Goal: Task Accomplishment & Management: Use online tool/utility

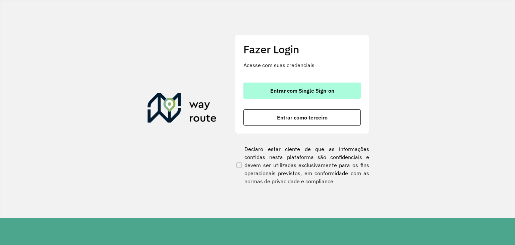
click at [265, 86] on button "Entrar com Single Sign-on" at bounding box center [301, 90] width 117 height 16
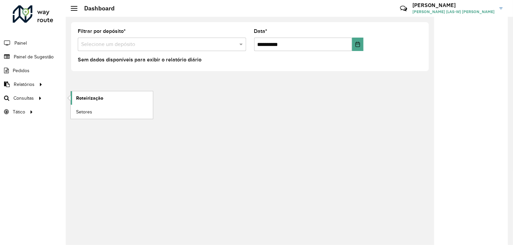
click at [78, 95] on span "Roteirização" at bounding box center [89, 97] width 27 height 7
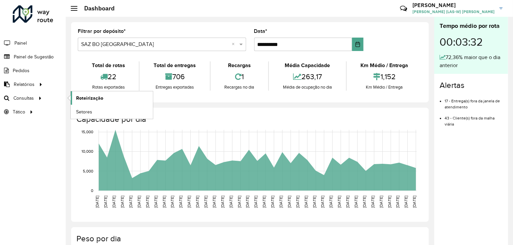
click at [87, 97] on span "Roteirização" at bounding box center [89, 97] width 27 height 7
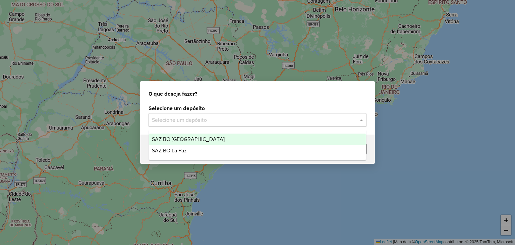
click at [221, 121] on input "text" at bounding box center [251, 120] width 198 height 8
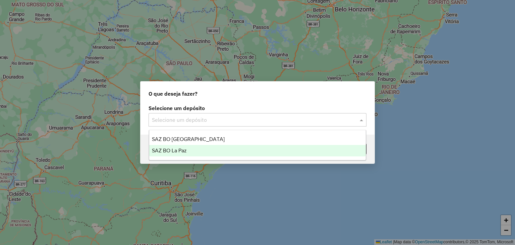
click at [198, 151] on div "SAZ BO La Paz" at bounding box center [257, 150] width 217 height 11
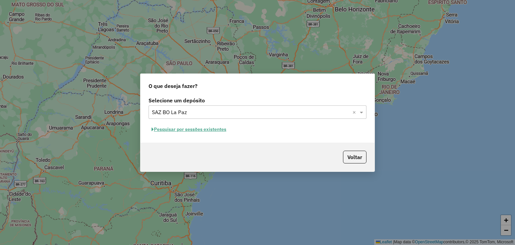
click at [197, 130] on button "Pesquisar por sessões existentes" at bounding box center [188, 129] width 81 height 10
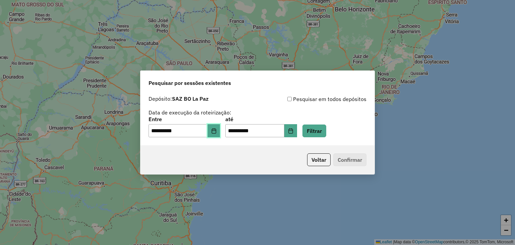
click at [216, 132] on icon "Choose Date" at bounding box center [213, 130] width 5 height 5
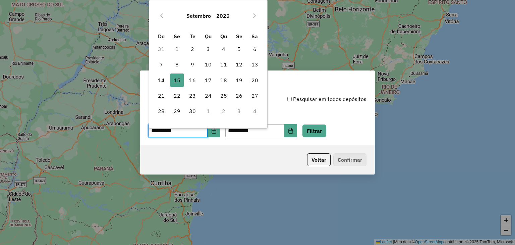
click at [192, 86] on td "16" at bounding box center [192, 79] width 15 height 15
click at [191, 83] on span "16" at bounding box center [192, 79] width 13 height 13
type input "**********"
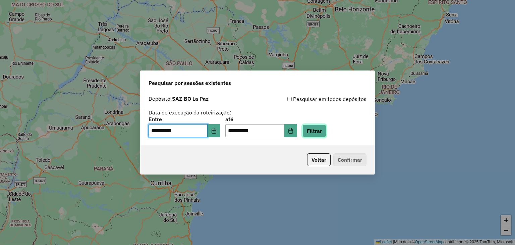
click at [326, 132] on button "Filtrar" at bounding box center [314, 130] width 24 height 13
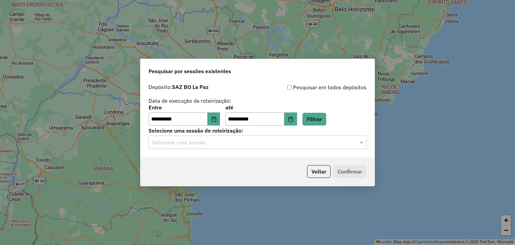
click at [201, 144] on input "text" at bounding box center [251, 142] width 198 height 8
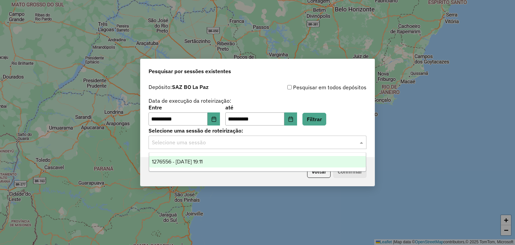
click at [193, 158] on span "1276556 - [DATE] 19:11" at bounding box center [177, 161] width 51 height 6
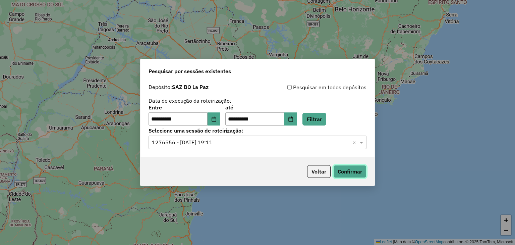
click at [342, 169] on button "Confirmar" at bounding box center [349, 171] width 33 height 13
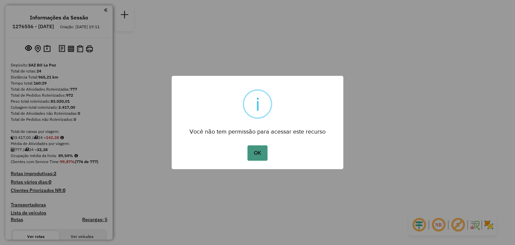
click at [256, 145] on button "OK" at bounding box center [257, 152] width 20 height 15
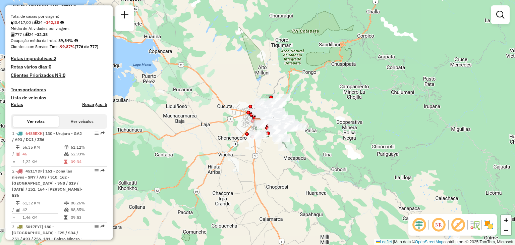
scroll to position [126, 0]
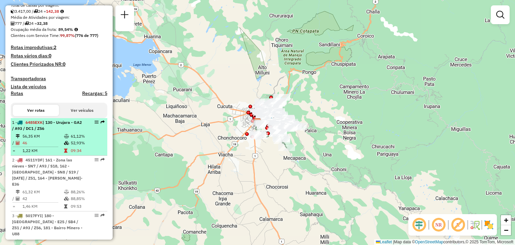
select select "**********"
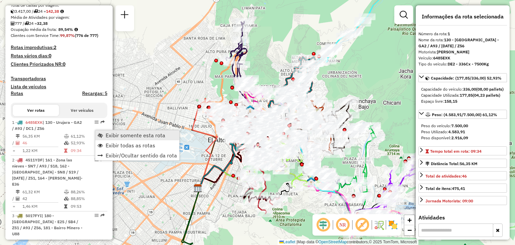
click at [139, 133] on span "Exibir somente esta rota" at bounding box center [136, 134] width 60 height 5
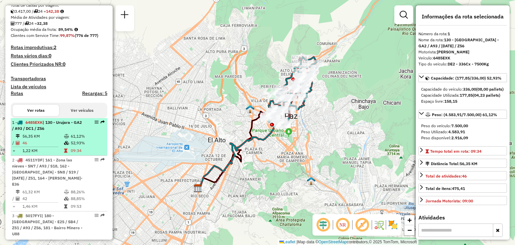
click at [56, 145] on td "46" at bounding box center [43, 142] width 42 height 7
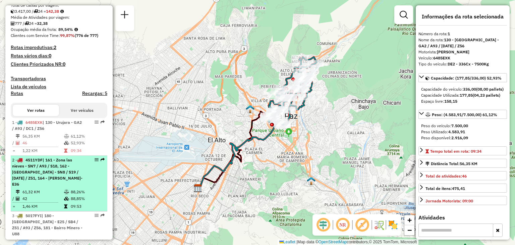
click at [50, 181] on span "| 161 - Zona las nieves - SN7 / A93 / S18, 162 - Los Andes - SN8 / S19 / DC1 / …" at bounding box center [47, 171] width 70 height 29
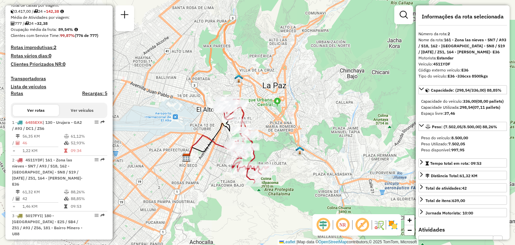
click at [262, 139] on div "Janela de atendimento Grade de atendimento Capacidade Transportadoras Veículos …" at bounding box center [257, 122] width 515 height 245
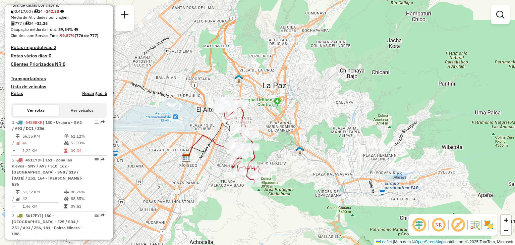
click at [262, 139] on div "Janela de atendimento Grade de atendimento Capacidade Transportadoras Veículos …" at bounding box center [257, 122] width 515 height 245
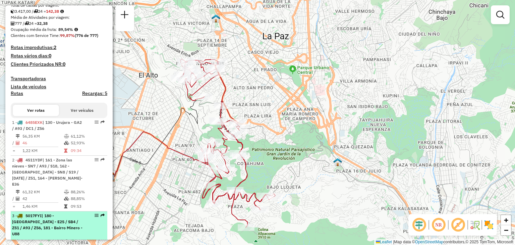
click at [76, 221] on div "3 - 5017FYI | 180 - Valle Hermoso - E25 / SB4 / Z51 / A93 / Z56, 181 - Bairro M…" at bounding box center [47, 224] width 71 height 24
select select "**********"
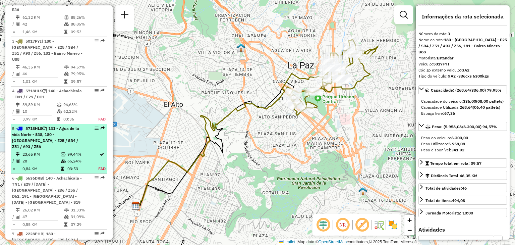
scroll to position [301, 0]
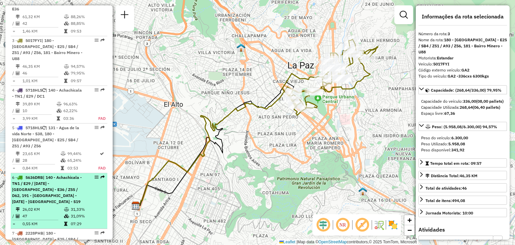
click at [48, 180] on span "| 140 - Achachicala - TN1 / E29 / DC1, 190 - San sebastian Centro - E36 / Z55 /…" at bounding box center [47, 189] width 70 height 29
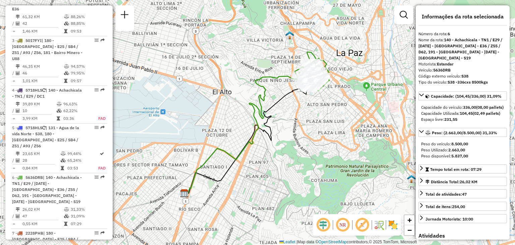
drag, startPoint x: 291, startPoint y: 101, endPoint x: 276, endPoint y: 122, distance: 25.6
click at [276, 122] on div "Janela de atendimento Grade de atendimento Capacidade Transportadoras Veículos …" at bounding box center [257, 122] width 515 height 245
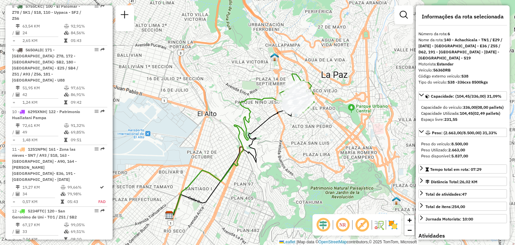
scroll to position [573, 0]
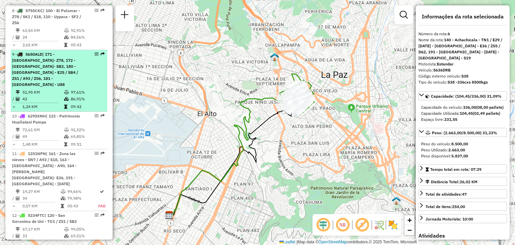
click at [53, 89] on td "51,95 KM" at bounding box center [43, 92] width 42 height 7
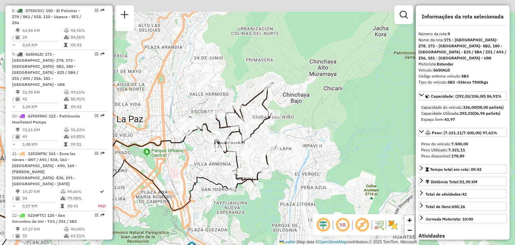
drag, startPoint x: 269, startPoint y: 65, endPoint x: 147, endPoint y: 101, distance: 127.5
click at [147, 101] on div "Janela de atendimento Grade de atendimento Capacidade Transportadoras Veículos …" at bounding box center [257, 122] width 515 height 245
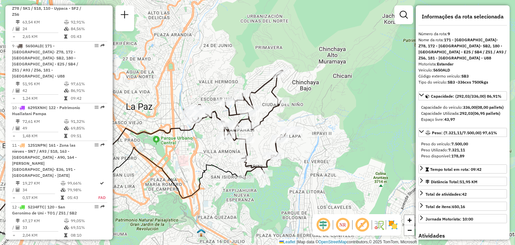
scroll to position [576, 0]
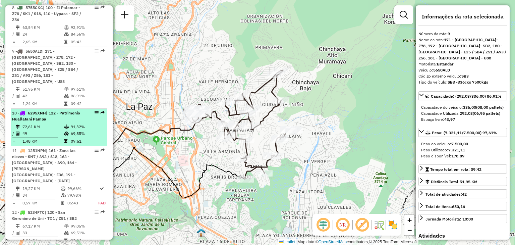
click at [56, 137] on td at bounding box center [38, 137] width 52 height 1
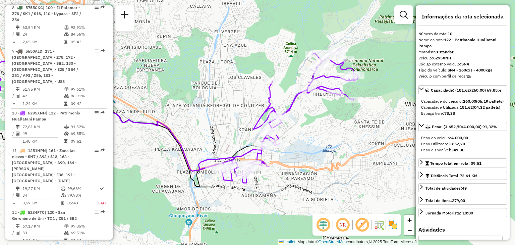
drag, startPoint x: 367, startPoint y: 100, endPoint x: 207, endPoint y: 97, distance: 159.9
click at [207, 97] on div "Janela de atendimento Grade de atendimento Capacidade Transportadoras Veículos …" at bounding box center [257, 122] width 515 height 245
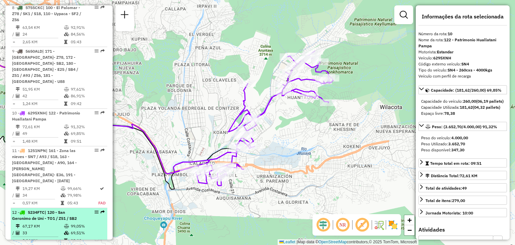
click at [57, 209] on span "| 120 - San Geronimo de Uni - TO1 / Z51 / SB2" at bounding box center [44, 214] width 65 height 11
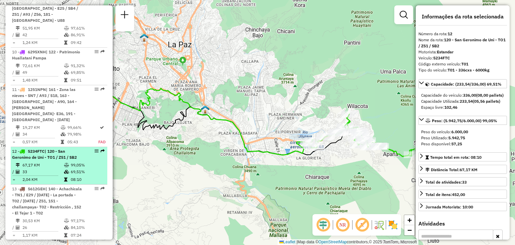
scroll to position [637, 0]
click at [57, 217] on td "30,53 KM" at bounding box center [43, 220] width 42 height 7
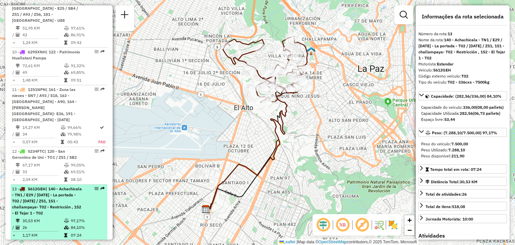
click at [62, 217] on td "30,53 KM" at bounding box center [43, 220] width 42 height 7
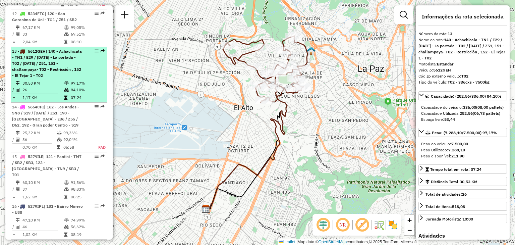
scroll to position [775, 0]
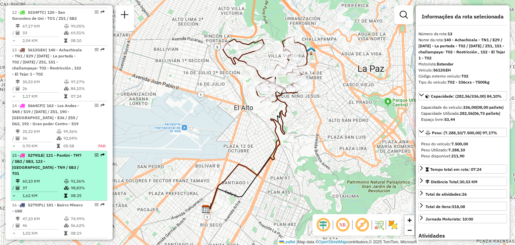
click at [56, 178] on td "60,10 KM" at bounding box center [43, 181] width 42 height 7
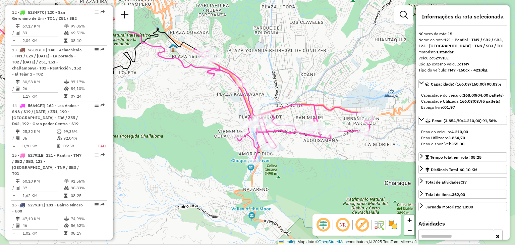
drag, startPoint x: 227, startPoint y: 142, endPoint x: 130, endPoint y: 104, distance: 104.7
click at [130, 104] on div "Janela de atendimento Grade de atendimento Capacidade Transportadoras Veículos …" at bounding box center [257, 122] width 515 height 245
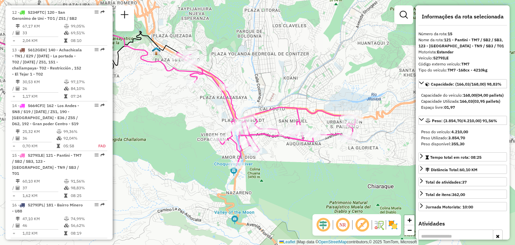
drag, startPoint x: 194, startPoint y: 115, endPoint x: 162, endPoint y: 119, distance: 32.1
click at [162, 119] on div "Janela de atendimento Grade de atendimento Capacidade Transportadoras Veículos …" at bounding box center [257, 122] width 515 height 245
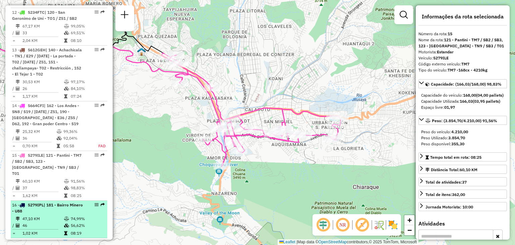
click at [53, 230] on td "1,02 KM" at bounding box center [43, 233] width 42 height 7
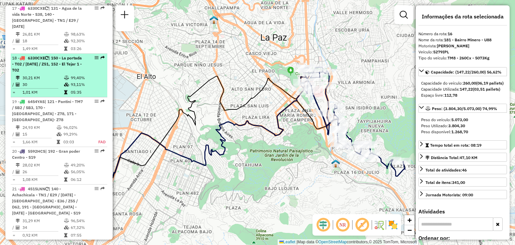
scroll to position [1023, 0]
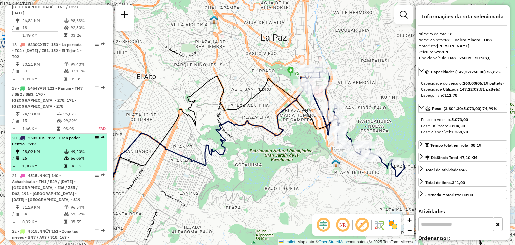
click at [37, 163] on td "1,08 KM" at bounding box center [43, 166] width 42 height 7
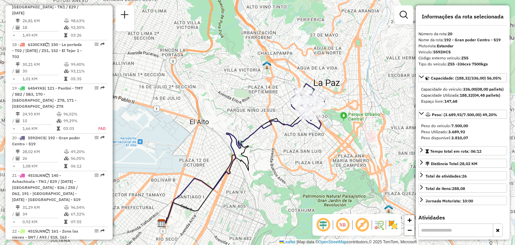
drag, startPoint x: 265, startPoint y: 71, endPoint x: 250, endPoint y: 105, distance: 37.0
click at [250, 105] on div "Janela de atendimento Grade de atendimento Capacidade Transportadoras Veículos …" at bounding box center [257, 122] width 515 height 245
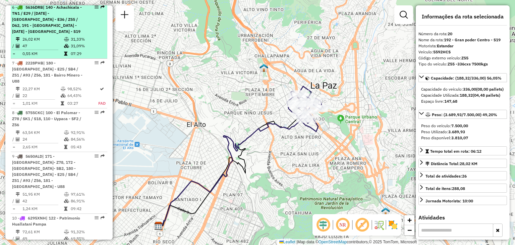
scroll to position [444, 0]
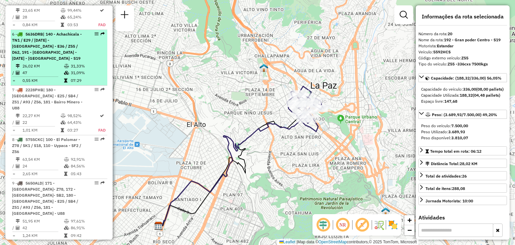
click at [47, 48] on span "| 140 - Achachicala - TN1 / E29 / DC1, 190 - San sebastian Centro - E36 / Z55 /…" at bounding box center [47, 45] width 70 height 29
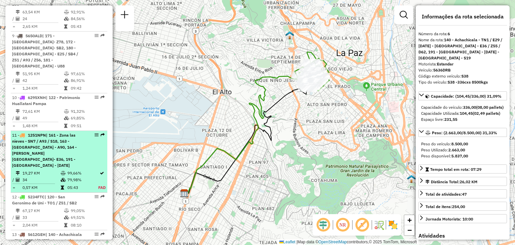
scroll to position [590, 0]
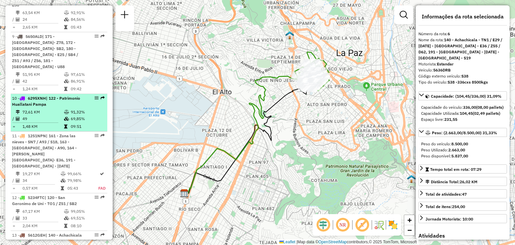
click at [31, 109] on td "72,61 KM" at bounding box center [43, 112] width 42 height 7
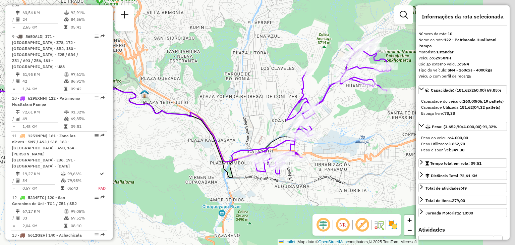
drag, startPoint x: 263, startPoint y: 97, endPoint x: 156, endPoint y: 81, distance: 107.8
click at [156, 81] on div "Janela de atendimento Grade de atendimento Capacidade Transportadoras Veículos …" at bounding box center [257, 122] width 515 height 245
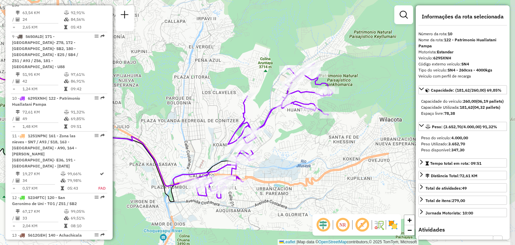
drag, startPoint x: 258, startPoint y: 65, endPoint x: 204, endPoint y: 91, distance: 60.0
click at [204, 91] on div "Janela de atendimento Grade de atendimento Capacidade Transportadoras Veículos …" at bounding box center [257, 122] width 515 height 245
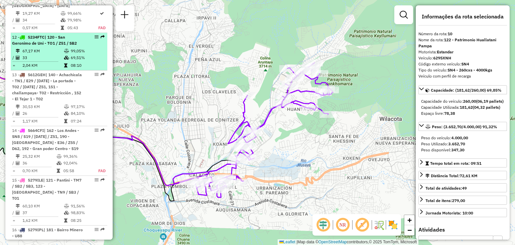
scroll to position [751, 0]
click at [50, 209] on td "37" at bounding box center [43, 212] width 42 height 7
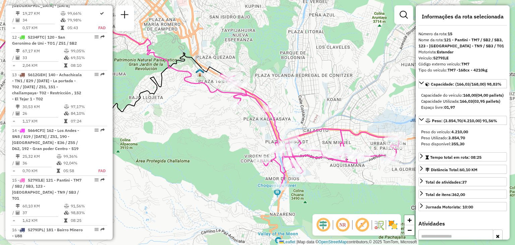
drag, startPoint x: 253, startPoint y: 151, endPoint x: 156, endPoint y: 132, distance: 99.4
click at [156, 132] on div "Janela de atendimento Grade de atendimento Capacidade Transportadoras Veículos …" at bounding box center [257, 122] width 515 height 245
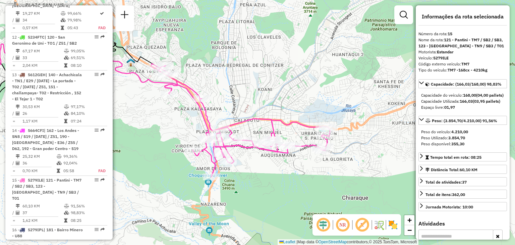
drag, startPoint x: 207, startPoint y: 140, endPoint x: 166, endPoint y: 136, distance: 42.1
click at [166, 136] on div "Janela de atendimento Grade de atendimento Capacidade Transportadoras Veículos …" at bounding box center [257, 122] width 515 height 245
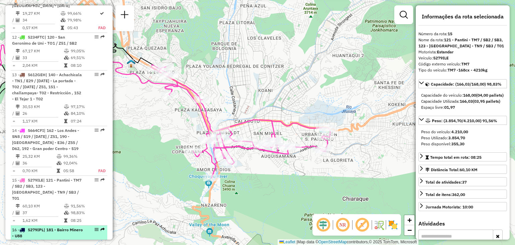
click at [46, 240] on td "47,10 KM" at bounding box center [43, 243] width 42 height 7
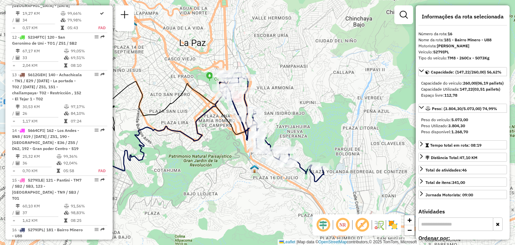
drag, startPoint x: 296, startPoint y: 160, endPoint x: 215, endPoint y: 165, distance: 81.3
click at [215, 165] on div "Janela de atendimento Grade de atendimento Capacidade Transportadoras Veículos …" at bounding box center [257, 122] width 515 height 245
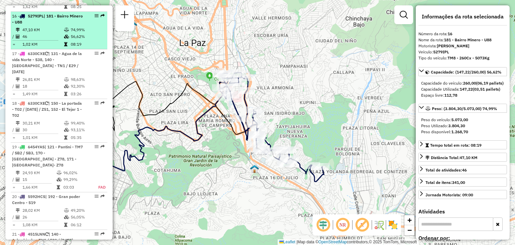
scroll to position [966, 0]
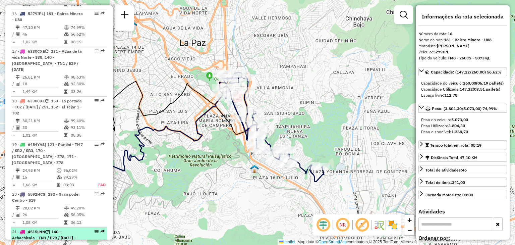
click at [49, 229] on div "21 - 4515LNN | 140 - Achachicala - TN1 / E29 / DC1, 190 - San sebastian Centro …" at bounding box center [47, 244] width 71 height 30
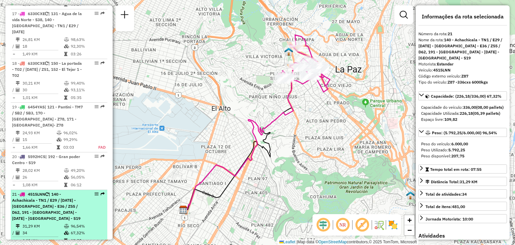
scroll to position [1009, 0]
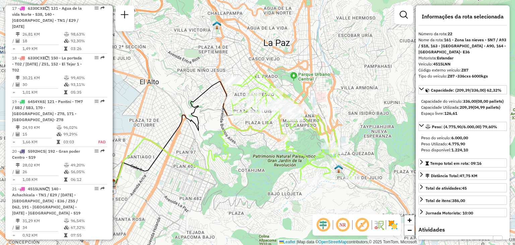
drag, startPoint x: 312, startPoint y: 153, endPoint x: 186, endPoint y: 118, distance: 131.2
click at [186, 118] on div "Janela de atendimento Grade de atendimento Capacidade Transportadoras Veículos …" at bounding box center [257, 122] width 515 height 245
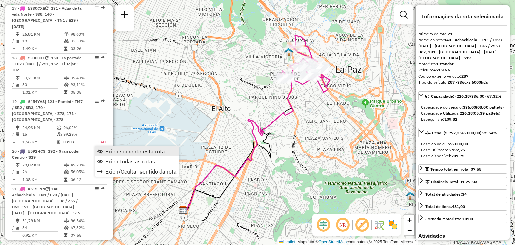
click at [124, 150] on span "Exibir somente esta rota" at bounding box center [135, 150] width 60 height 5
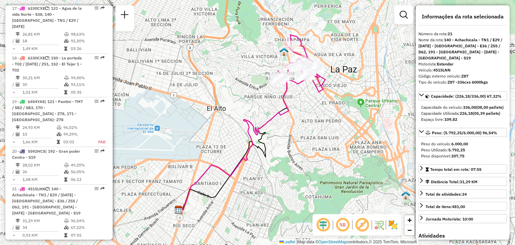
drag, startPoint x: 298, startPoint y: 160, endPoint x: 152, endPoint y: 129, distance: 149.3
click at [152, 129] on div "Janela de atendimento Grade de atendimento Capacidade Transportadoras Veículos …" at bounding box center [257, 122] width 515 height 245
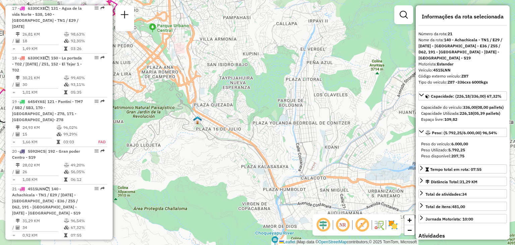
drag, startPoint x: 240, startPoint y: 165, endPoint x: 142, endPoint y: 89, distance: 124.0
click at [142, 89] on div "Janela de atendimento Grade de atendimento Capacidade Transportadoras Veículos …" at bounding box center [257, 122] width 515 height 245
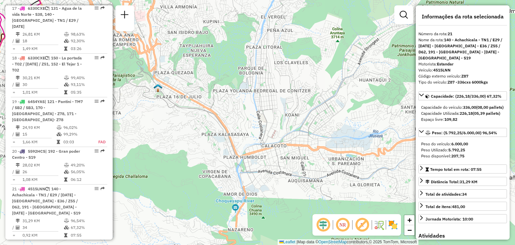
click at [270, 157] on div "Janela de atendimento Grade de atendimento Capacidade Transportadoras Veículos …" at bounding box center [257, 122] width 515 height 245
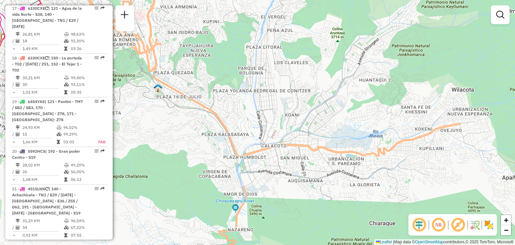
click at [270, 157] on div "Janela de atendimento Grade de atendimento Capacidade Transportadoras Veículos …" at bounding box center [257, 122] width 515 height 245
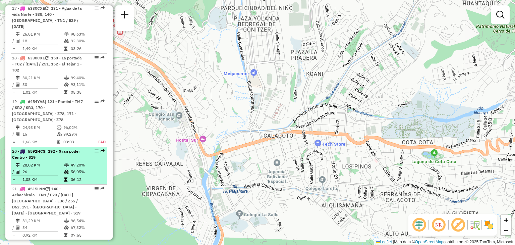
select select "**********"
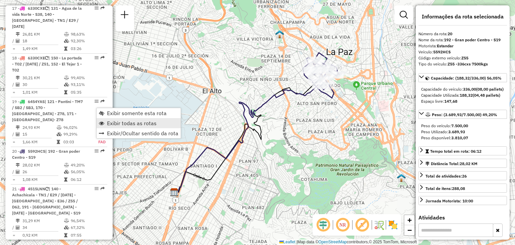
click at [117, 123] on span "Exibir todas as rotas" at bounding box center [132, 122] width 50 height 5
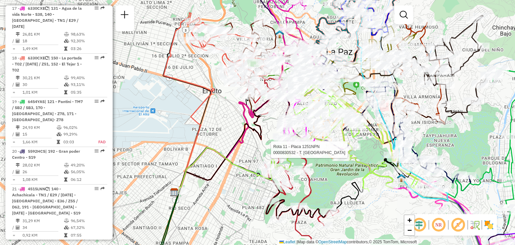
drag, startPoint x: 329, startPoint y: 154, endPoint x: 172, endPoint y: 91, distance: 169.1
click at [315, 146] on div at bounding box center [323, 149] width 17 height 7
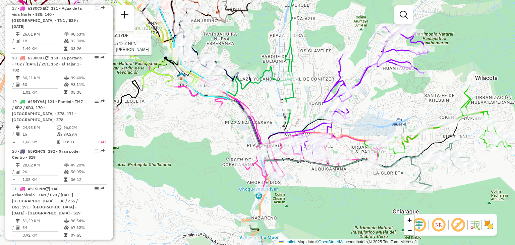
drag, startPoint x: 316, startPoint y: 149, endPoint x: 262, endPoint y: 111, distance: 66.6
click at [262, 111] on div "Rota 2 - Placa 4511YDF 0000808900 - K. Eva Rota 11 - Placa 1251NPN 0000897701 -…" at bounding box center [257, 122] width 515 height 245
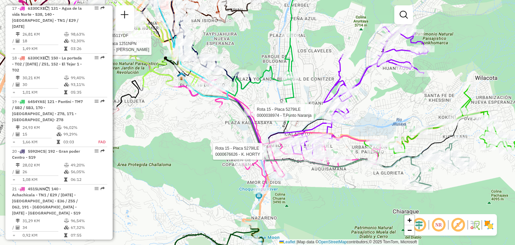
select select "**********"
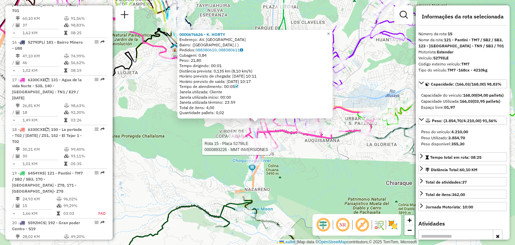
scroll to position [890, 0]
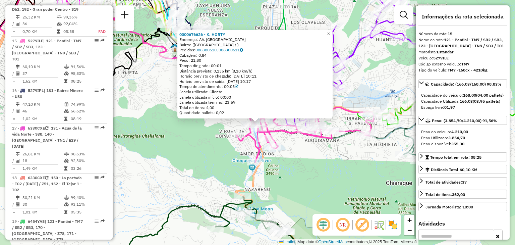
click at [324, 143] on div "0000676626 - K. HORTY Endereço: AV. AREQUIPA Bairro: (LA PAZ / ) Pedidos: 08838…" at bounding box center [257, 122] width 515 height 245
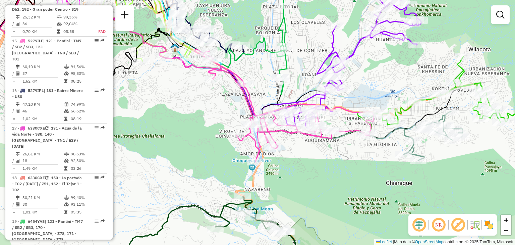
click at [271, 94] on div "Janela de atendimento Grade de atendimento Capacidade Transportadoras Veículos …" at bounding box center [257, 122] width 515 height 245
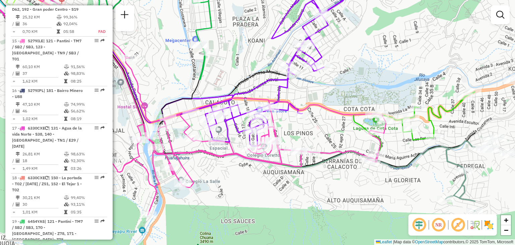
drag, startPoint x: 411, startPoint y: 152, endPoint x: 327, endPoint y: 136, distance: 85.2
click at [327, 136] on div "Janela de atendimento Grade de atendimento Capacidade Transportadoras Veículos …" at bounding box center [257, 122] width 515 height 245
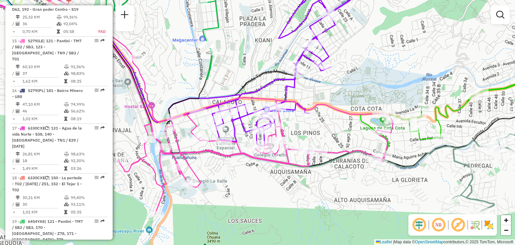
click at [318, 131] on div "Janela de atendimento Grade de atendimento Capacidade Transportadoras Veículos …" at bounding box center [257, 122] width 515 height 245
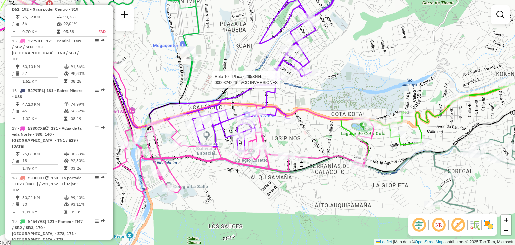
click at [284, 83] on div at bounding box center [281, 79] width 17 height 7
select select "**********"
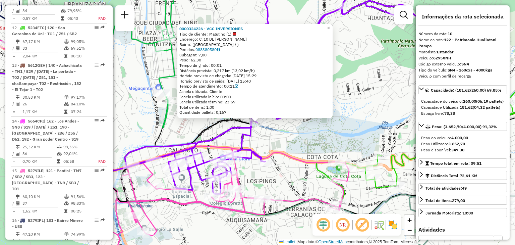
scroll to position [654, 0]
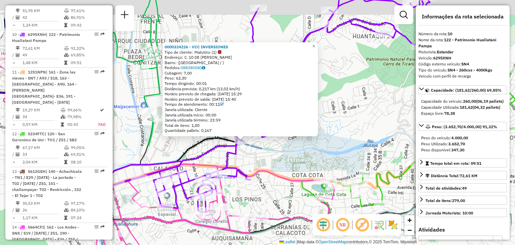
drag, startPoint x: 312, startPoint y: 142, endPoint x: 286, endPoint y: 168, distance: 36.0
click at [286, 168] on div "0000324226 - VCC INVERSIONES Tipo de cliente: Matutino (1) Endereço: C. 10 DE A…" at bounding box center [257, 122] width 515 height 245
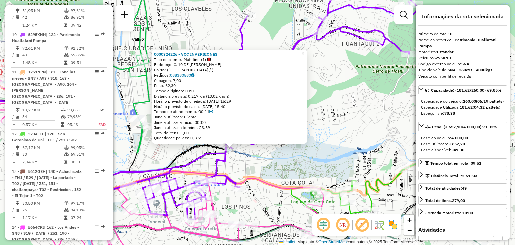
click at [286, 168] on div "0000324226 - VCC INVERSIONES Tipo de cliente: Matutino (1) Endereço: C. 10 DE A…" at bounding box center [257, 122] width 515 height 245
